Goal: Navigation & Orientation: Go to known website

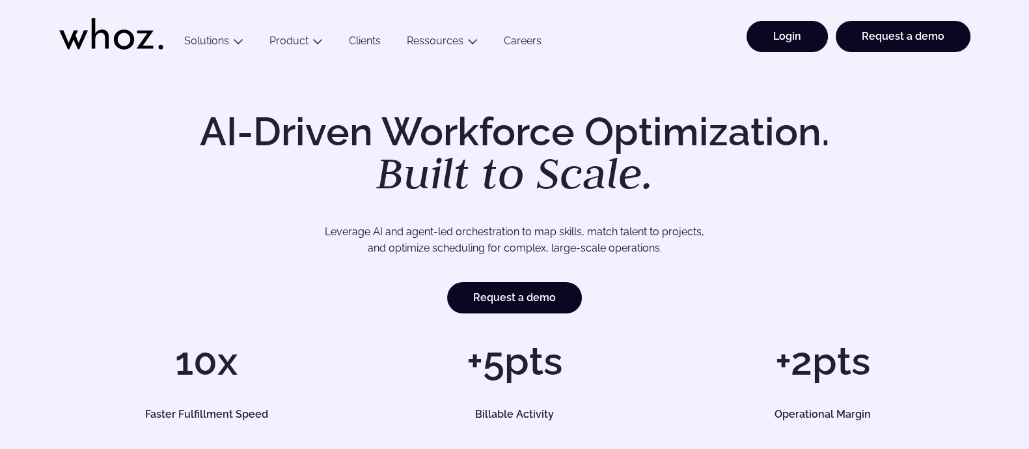
click at [765, 40] on link "Login" at bounding box center [787, 36] width 81 height 31
